Goal: Task Accomplishment & Management: Manage account settings

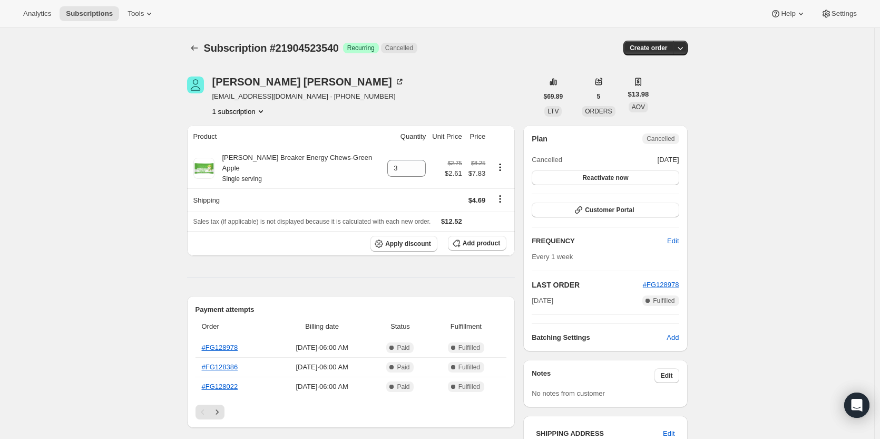
click at [531, 77] on div "[PERSON_NAME] [EMAIL_ADDRESS][DOMAIN_NAME] · [PHONE_NUMBER] 1 subscription" at bounding box center [362, 96] width 351 height 40
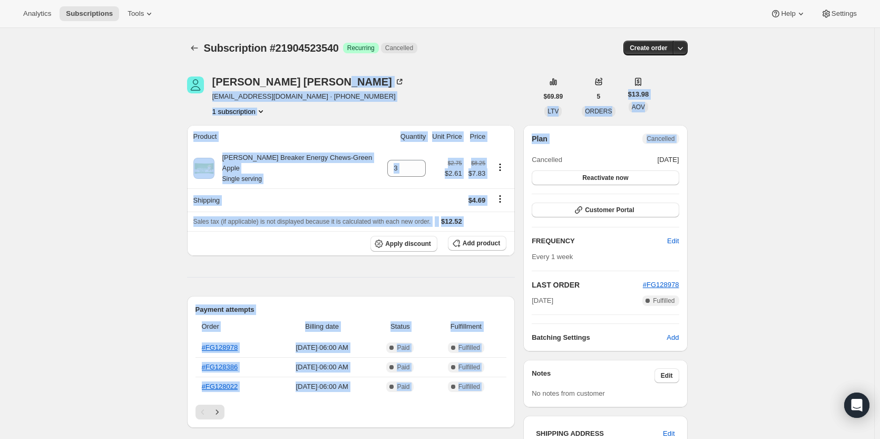
drag, startPoint x: 531, startPoint y: 77, endPoint x: 701, endPoint y: 131, distance: 178.2
drag, startPoint x: 701, startPoint y: 131, endPoint x: 497, endPoint y: 69, distance: 213.4
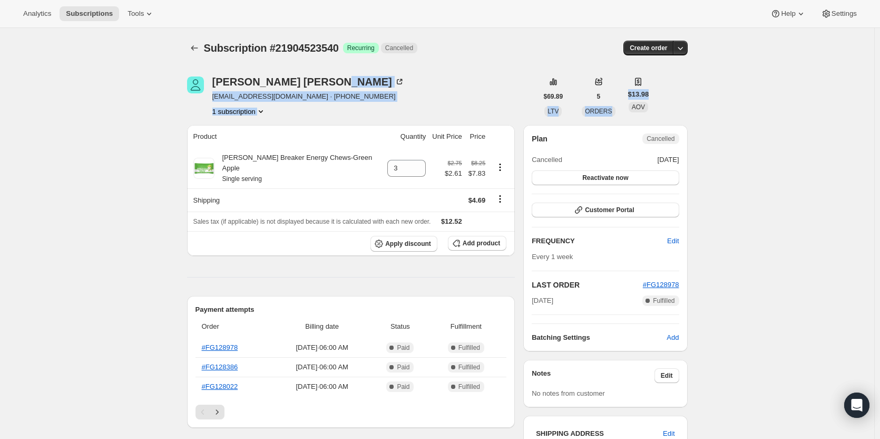
drag, startPoint x: 497, startPoint y: 69, endPoint x: 724, endPoint y: 113, distance: 230.9
drag, startPoint x: 724, startPoint y: 113, endPoint x: 506, endPoint y: 97, distance: 218.3
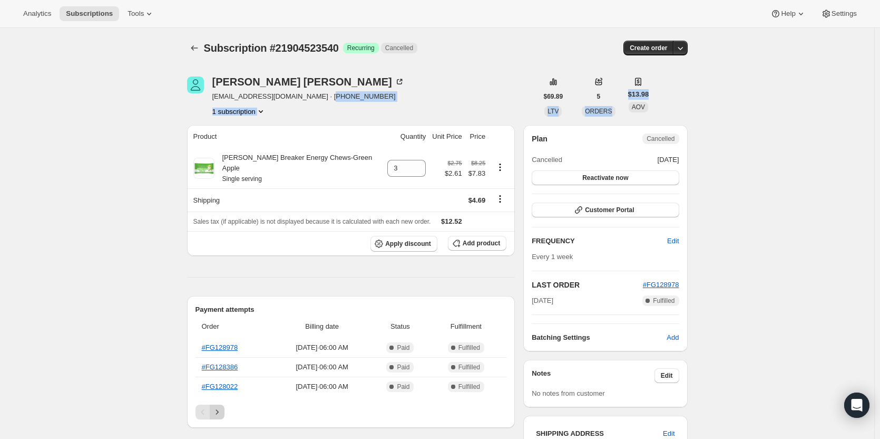
click at [219, 406] on icon "Next" at bounding box center [217, 411] width 11 height 11
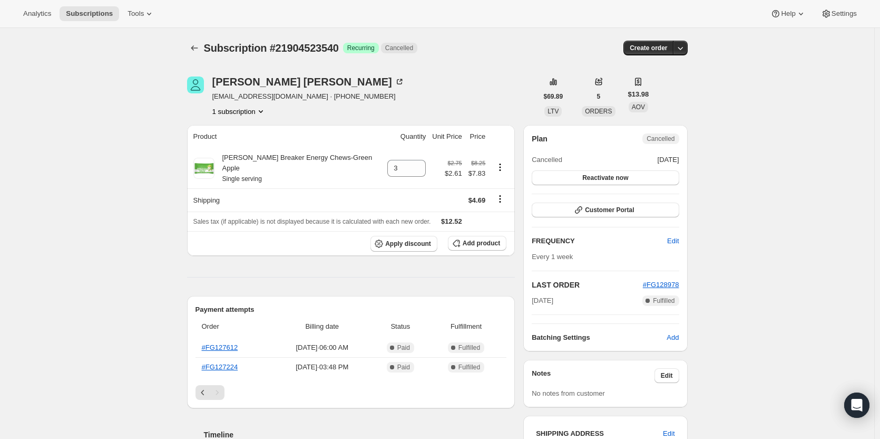
click at [202, 390] on div "Payment attempts Order Billing date Status Fulfillment #FG127612 [DATE] · 06:00…" at bounding box center [351, 352] width 328 height 112
click at [207, 387] on icon "Previous" at bounding box center [203, 392] width 11 height 11
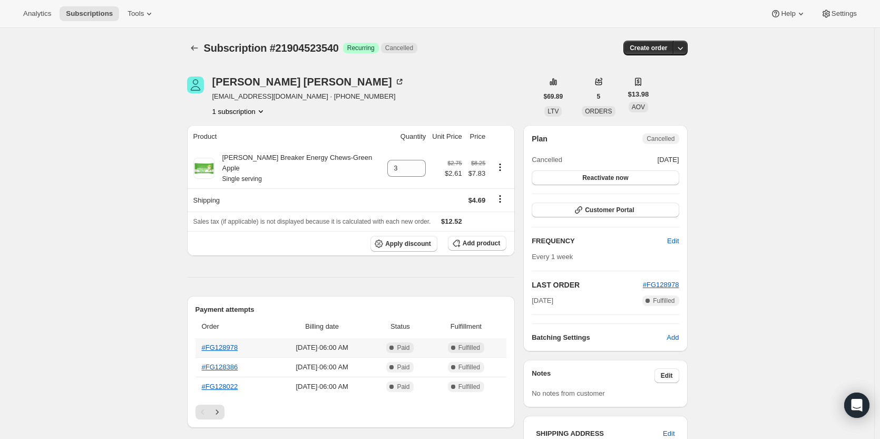
click at [357, 342] on span "[DATE] · 06:00 AM" at bounding box center [322, 347] width 93 height 11
drag, startPoint x: 357, startPoint y: 337, endPoint x: 285, endPoint y: 341, distance: 72.3
click at [285, 342] on span "[DATE] · 06:00 AM" at bounding box center [322, 347] width 93 height 11
drag, startPoint x: 285, startPoint y: 341, endPoint x: 477, endPoint y: 333, distance: 192.6
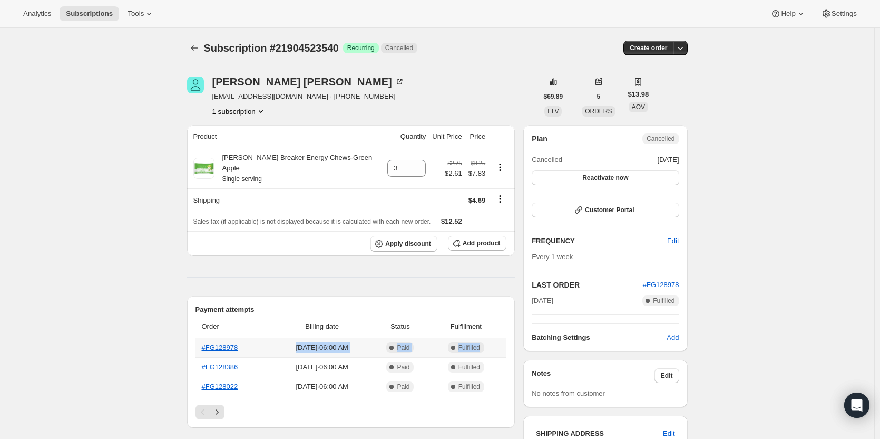
click at [477, 338] on tr "#FG128978 [DATE] · 06:00 AM Complete Paid Complete Fulfilled" at bounding box center [352, 347] width 312 height 19
click at [477, 343] on span "Fulfilled" at bounding box center [470, 347] width 22 height 8
drag, startPoint x: 477, startPoint y: 333, endPoint x: 278, endPoint y: 341, distance: 199.4
click at [278, 341] on tr "#FG128978 [DATE] · 06:00 AM Complete Paid Complete Fulfilled" at bounding box center [352, 347] width 312 height 19
click at [278, 342] on span "[DATE] · 06:00 AM" at bounding box center [322, 347] width 93 height 11
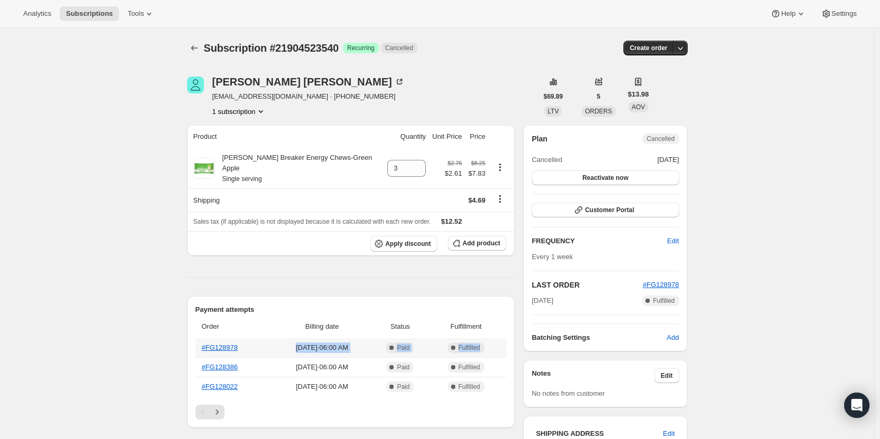
drag, startPoint x: 278, startPoint y: 341, endPoint x: 499, endPoint y: 328, distance: 221.2
click at [499, 338] on tr "#FG128978 [DATE] · 06:00 AM Complete Paid Complete Fulfilled" at bounding box center [352, 347] width 312 height 19
click at [499, 338] on td "Complete Fulfilled" at bounding box center [468, 347] width 78 height 19
drag, startPoint x: 499, startPoint y: 328, endPoint x: 276, endPoint y: 345, distance: 223.1
click at [276, 345] on tr "#FG128978 [DATE] · 06:00 AM Complete Paid Complete Fulfilled" at bounding box center [352, 347] width 312 height 19
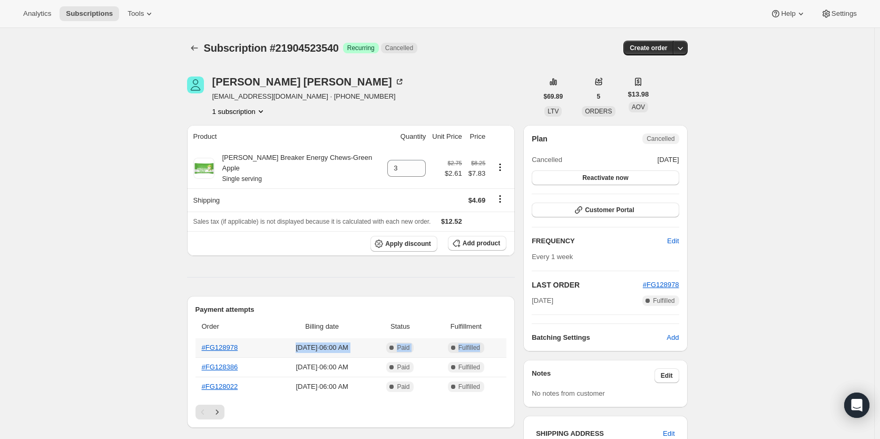
click at [276, 345] on td "[DATE] · 06:00 AM" at bounding box center [322, 347] width 99 height 19
drag, startPoint x: 276, startPoint y: 345, endPoint x: 471, endPoint y: 334, distance: 194.8
click at [471, 338] on tr "#FG128978 [DATE] · 06:00 AM Complete Paid Complete Fulfilled" at bounding box center [352, 347] width 312 height 19
click at [471, 343] on span "Fulfilled" at bounding box center [470, 347] width 22 height 8
drag, startPoint x: 471, startPoint y: 334, endPoint x: 298, endPoint y: 337, distance: 172.4
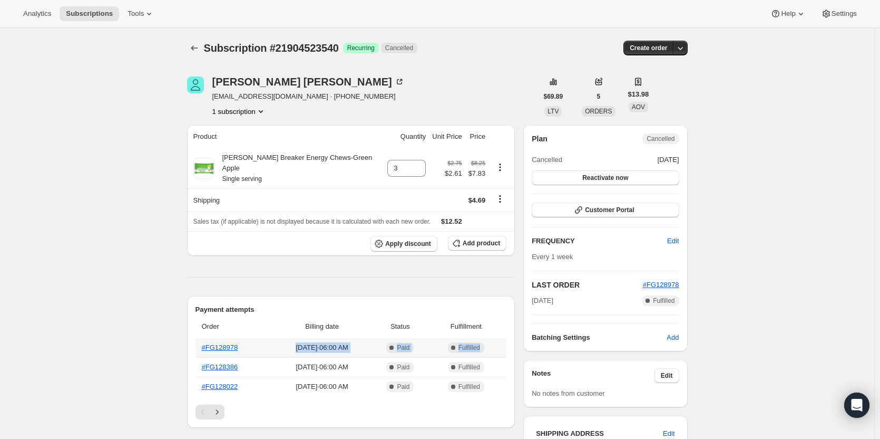
click at [298, 338] on tr "#FG128978 [DATE] · 06:00 AM Complete Paid Complete Fulfilled" at bounding box center [352, 347] width 312 height 19
click at [298, 342] on span "[DATE] · 06:00 AM" at bounding box center [322, 347] width 93 height 11
drag, startPoint x: 298, startPoint y: 337, endPoint x: 487, endPoint y: 341, distance: 188.7
click at [487, 341] on tr "#FG128978 [DATE] · 06:00 AM Complete Paid Complete Fulfilled" at bounding box center [352, 347] width 312 height 19
click at [221, 406] on icon "Next" at bounding box center [217, 411] width 11 height 11
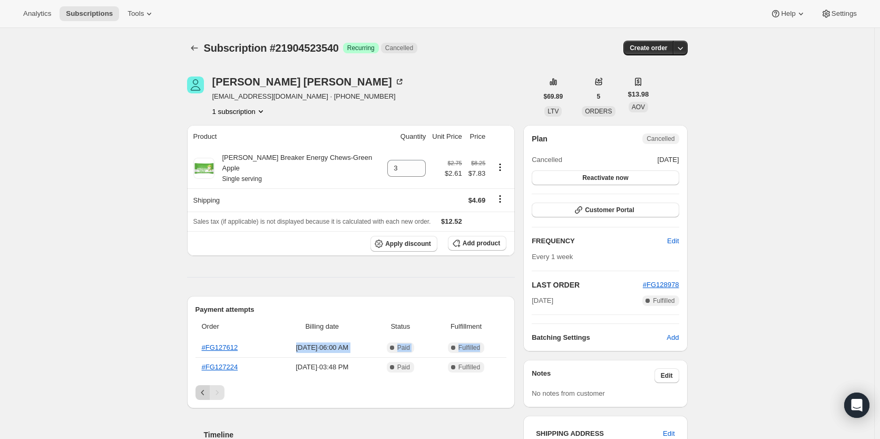
click at [207, 387] on icon "Previous" at bounding box center [203, 392] width 11 height 11
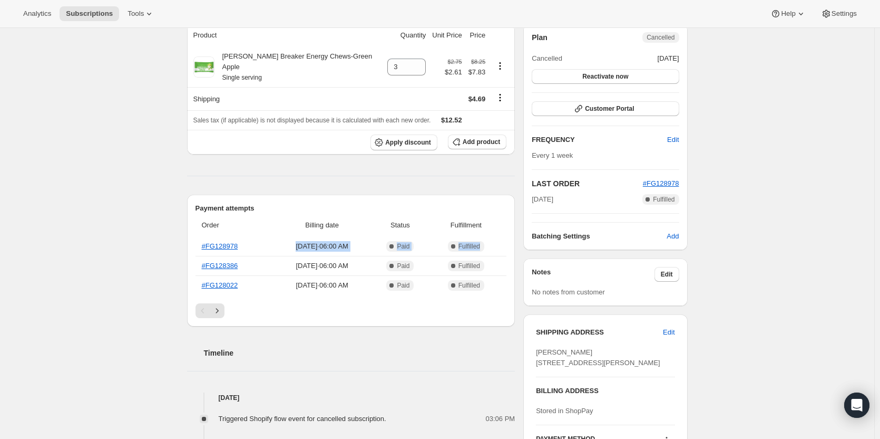
scroll to position [102, 0]
click at [493, 279] on span "Complete Fulfilled" at bounding box center [466, 284] width 69 height 11
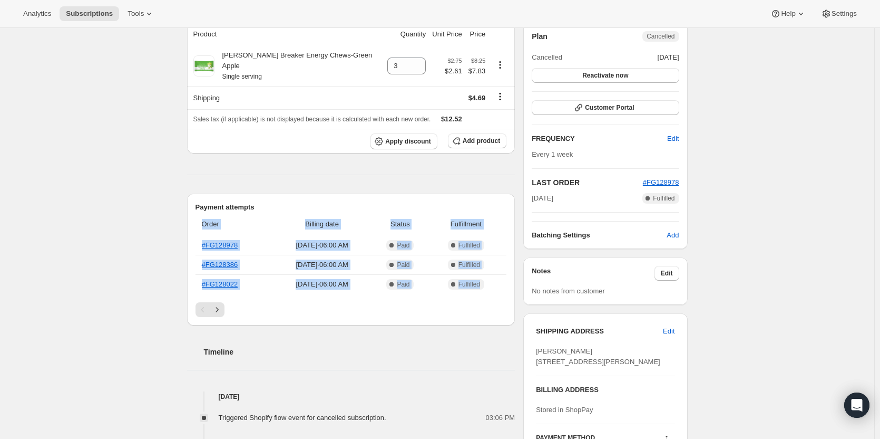
drag, startPoint x: 493, startPoint y: 276, endPoint x: 199, endPoint y: 219, distance: 300.0
click at [199, 219] on table "Order Billing date Status Fulfillment #FG128978 [DATE] · 06:00 AM Complete Paid…" at bounding box center [352, 252] width 312 height 81
click at [199, 219] on th "Order" at bounding box center [234, 223] width 77 height 23
drag, startPoint x: 199, startPoint y: 219, endPoint x: 497, endPoint y: 273, distance: 303.1
click at [497, 273] on table "Order Billing date Status Fulfillment #FG128978 [DATE] · 06:00 AM Complete Paid…" at bounding box center [352, 252] width 312 height 81
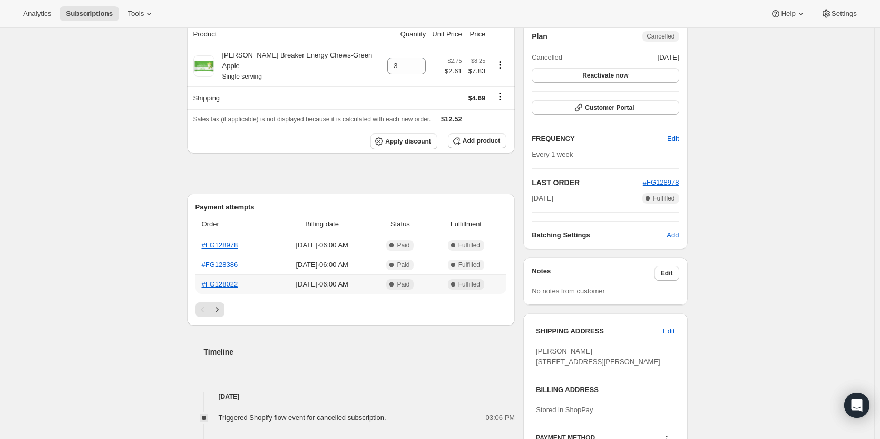
click at [497, 279] on span "Complete Fulfilled" at bounding box center [466, 284] width 69 height 11
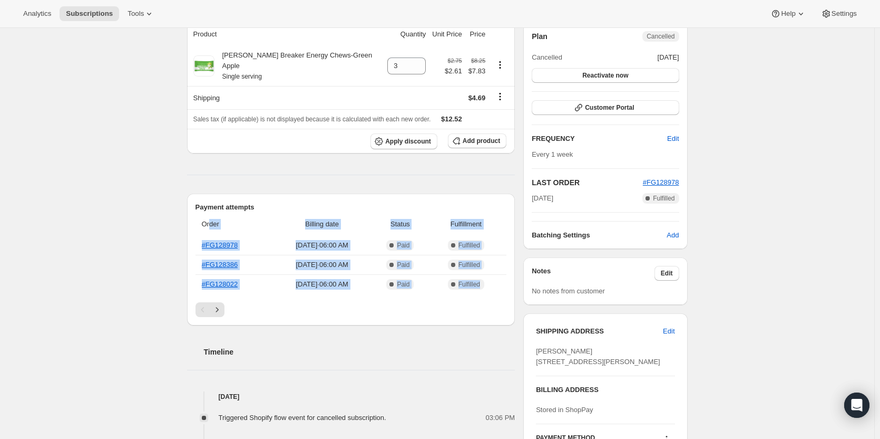
drag, startPoint x: 497, startPoint y: 273, endPoint x: 210, endPoint y: 212, distance: 293.6
click at [210, 212] on table "Order Billing date Status Fulfillment #FG128978 [DATE] · 06:00 AM Complete Paid…" at bounding box center [352, 252] width 312 height 81
click at [210, 212] on th "Order" at bounding box center [234, 223] width 77 height 23
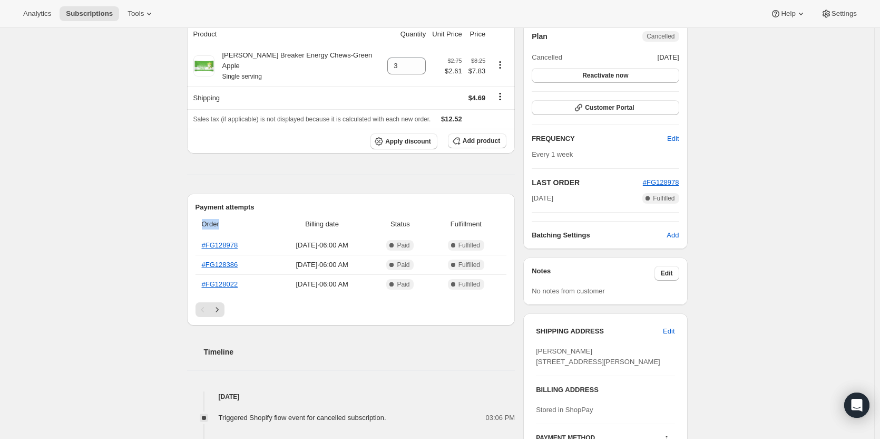
click at [210, 212] on th "Order" at bounding box center [234, 223] width 77 height 23
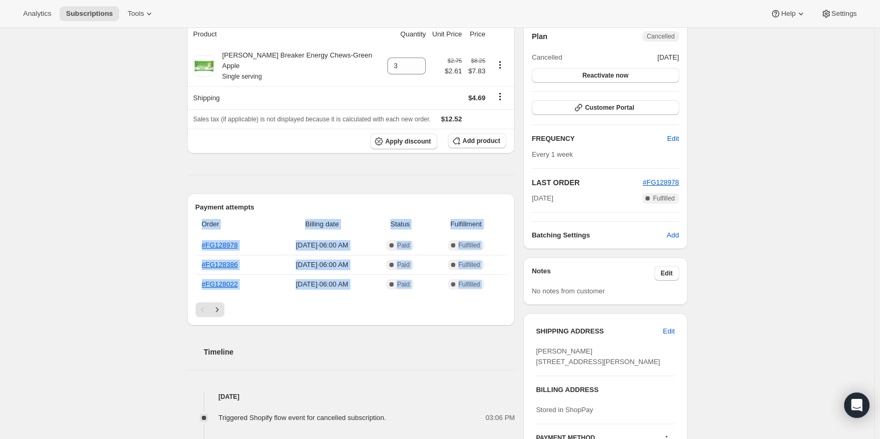
drag, startPoint x: 210, startPoint y: 212, endPoint x: 508, endPoint y: 283, distance: 306.0
click at [507, 283] on div "Order Billing date Status Fulfillment #FG128978 [DATE] · 06:00 AM Complete Paid…" at bounding box center [352, 257] width 312 height 90
drag, startPoint x: 508, startPoint y: 283, endPoint x: 196, endPoint y: 194, distance: 324.4
click at [196, 194] on div "Payment attempts Order Billing date Status Fulfillment #FG128978 [DATE] · 06:00…" at bounding box center [351, 259] width 328 height 132
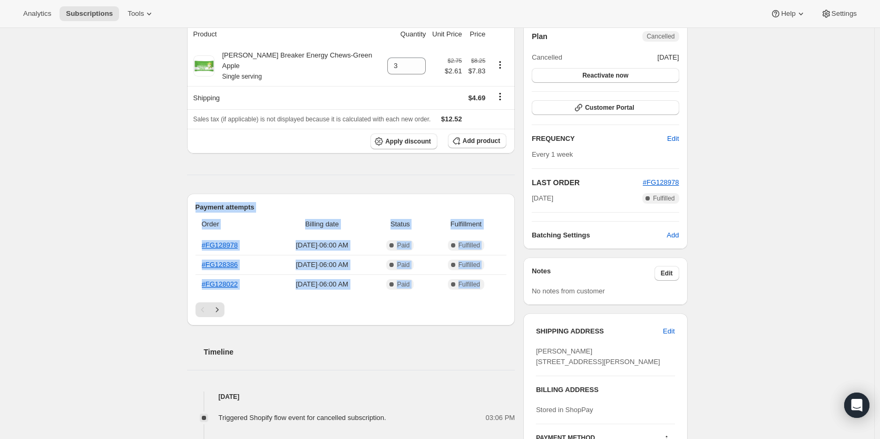
click at [196, 194] on div "Payment attempts Order Billing date Status Fulfillment #FG128978 [DATE] · 06:00…" at bounding box center [351, 259] width 328 height 132
drag, startPoint x: 196, startPoint y: 194, endPoint x: 502, endPoint y: 275, distance: 317.2
click at [502, 275] on div "Payment attempts Order Billing date Status Fulfillment #FG128978 [DATE] · 06:00…" at bounding box center [351, 259] width 328 height 132
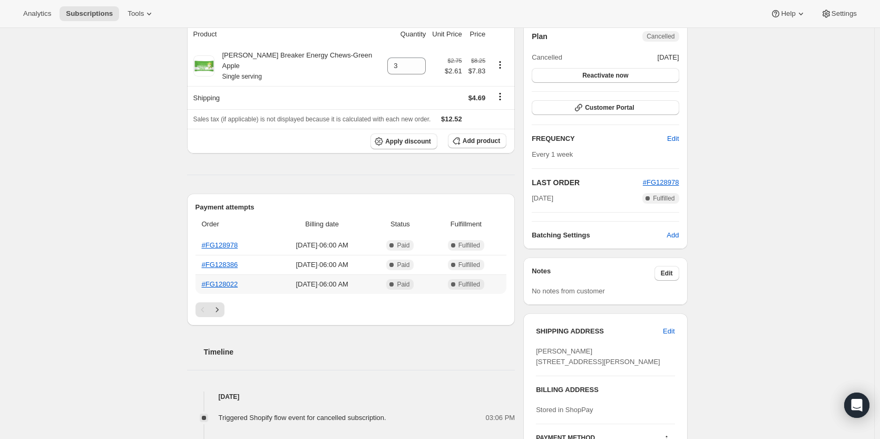
click at [501, 279] on span "Complete Fulfilled" at bounding box center [466, 284] width 69 height 11
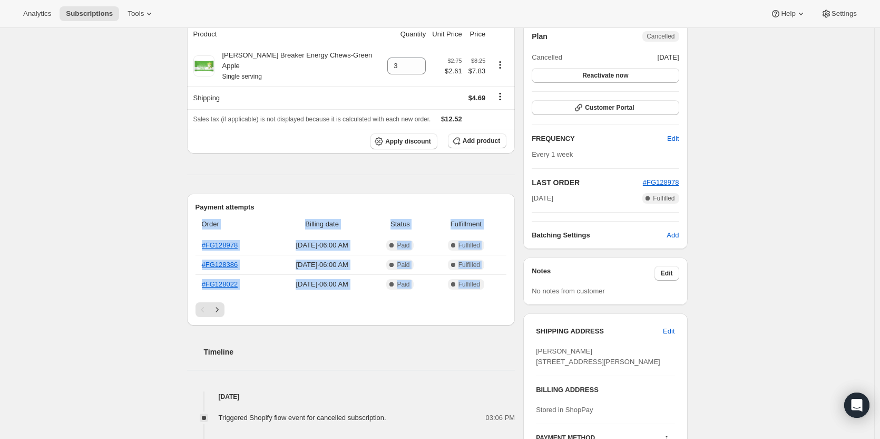
drag, startPoint x: 502, startPoint y: 275, endPoint x: 201, endPoint y: 209, distance: 308.0
click at [201, 212] on table "Order Billing date Status Fulfillment #FG128978 [DATE] · 06:00 AM Complete Paid…" at bounding box center [352, 252] width 312 height 81
click at [201, 212] on th "Order" at bounding box center [234, 223] width 77 height 23
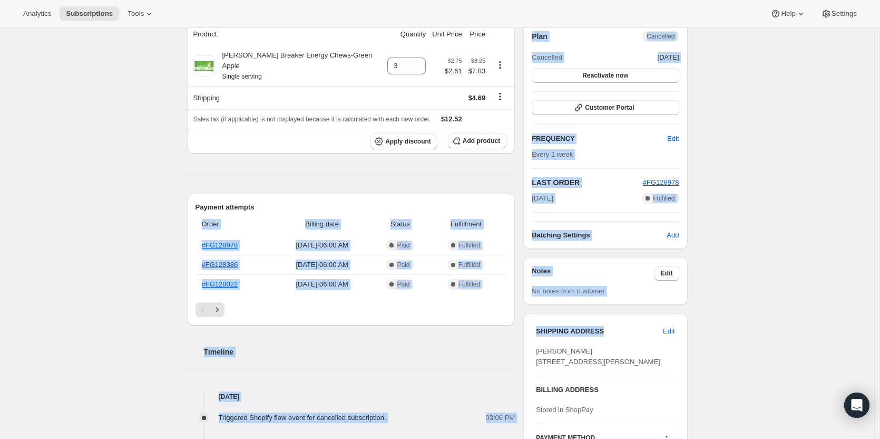
drag, startPoint x: 201, startPoint y: 209, endPoint x: 571, endPoint y: 322, distance: 386.3
click at [571, 322] on div "[PERSON_NAME] [EMAIL_ADDRESS][DOMAIN_NAME] · [PHONE_NUMBER] 1 subscription $69.…" at bounding box center [433, 378] width 509 height 842
click at [388, 236] on td "Complete Paid" at bounding box center [400, 245] width 57 height 19
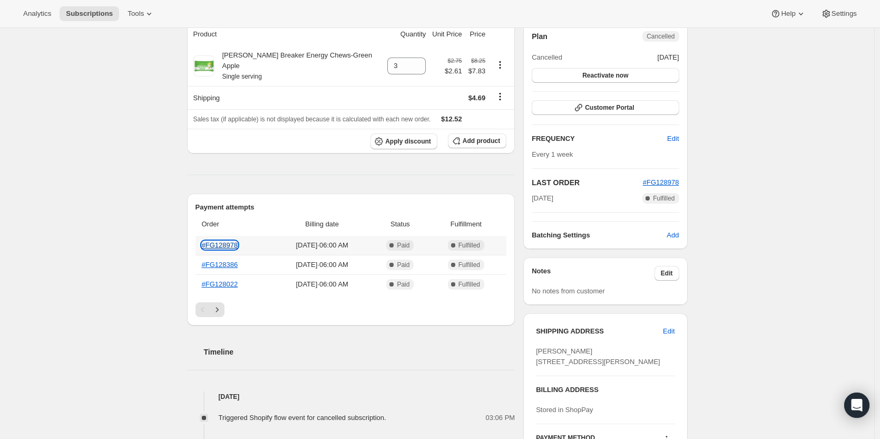
click at [211, 241] on link "#FG128978" at bounding box center [220, 245] width 36 height 8
click at [288, 238] on td "[DATE] · 06:00 AM" at bounding box center [322, 245] width 99 height 19
drag, startPoint x: 288, startPoint y: 238, endPoint x: 363, endPoint y: 235, distance: 74.9
click at [363, 240] on span "[DATE] · 06:00 AM" at bounding box center [322, 245] width 93 height 11
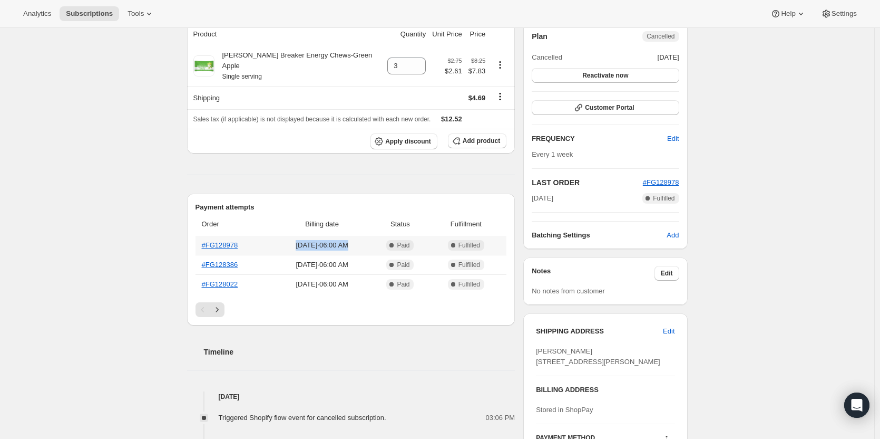
drag, startPoint x: 363, startPoint y: 235, endPoint x: 284, endPoint y: 239, distance: 79.2
click at [284, 239] on td "[DATE] · 06:00 AM" at bounding box center [322, 245] width 99 height 19
click at [233, 241] on link "#FG128978" at bounding box center [220, 245] width 36 height 8
